Goal: Information Seeking & Learning: Learn about a topic

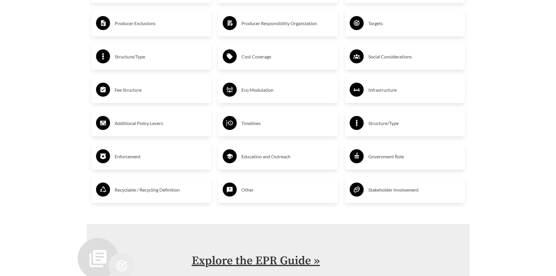
scroll to position [1167, 0]
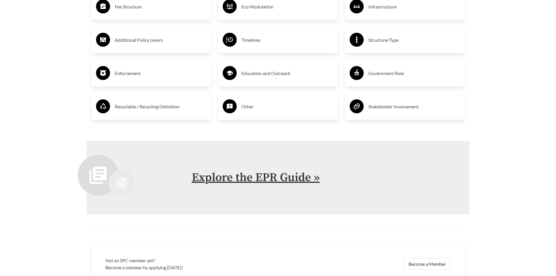
click at [266, 178] on link "Explore the EPR Guide »" at bounding box center [256, 177] width 128 height 15
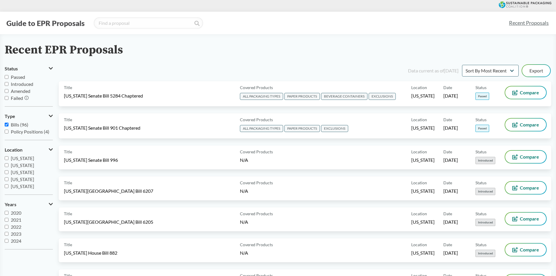
click at [6, 77] on input "Passed" at bounding box center [7, 77] width 4 height 4
checkbox input "true"
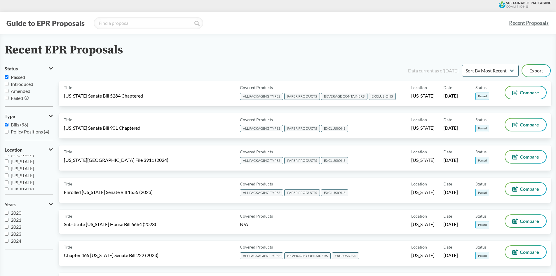
scroll to position [19, 0]
click at [7, 187] on input "[US_STATE]" at bounding box center [7, 188] width 4 height 4
checkbox input "true"
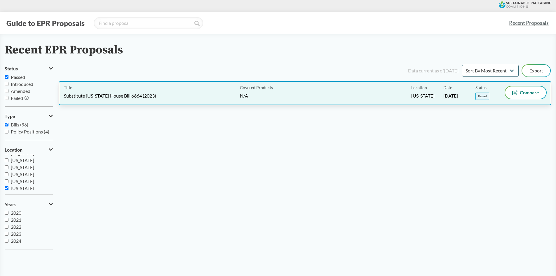
click at [136, 97] on span "Substitute [US_STATE] House Bill 6664 (2023)" at bounding box center [110, 95] width 92 height 6
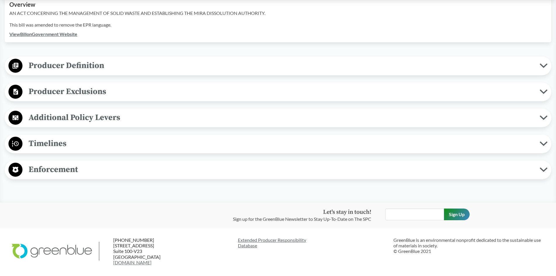
scroll to position [233, 0]
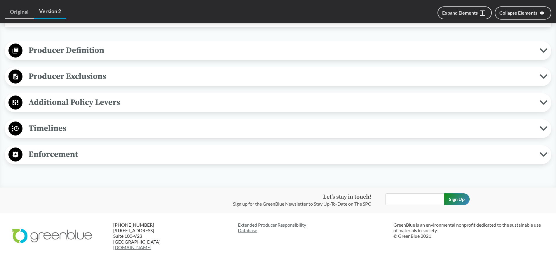
click at [48, 128] on span "Timelines" at bounding box center [280, 128] width 517 height 13
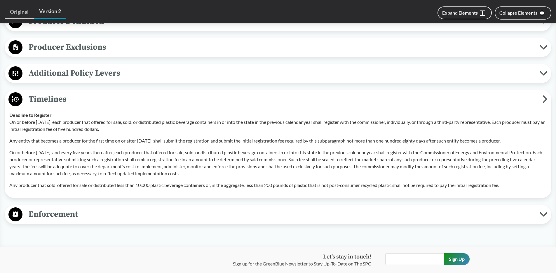
scroll to position [336, 0]
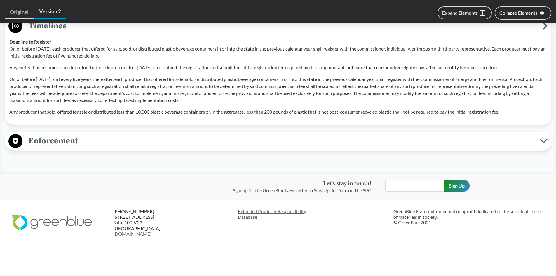
click at [545, 140] on icon at bounding box center [543, 140] width 6 height 3
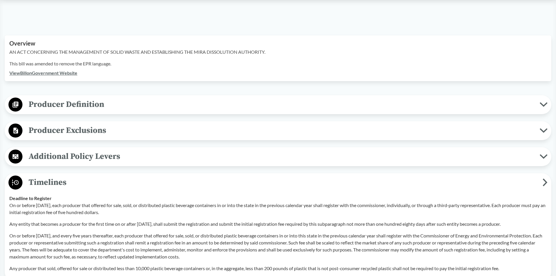
scroll to position [190, 0]
